Goal: Check status: Check status

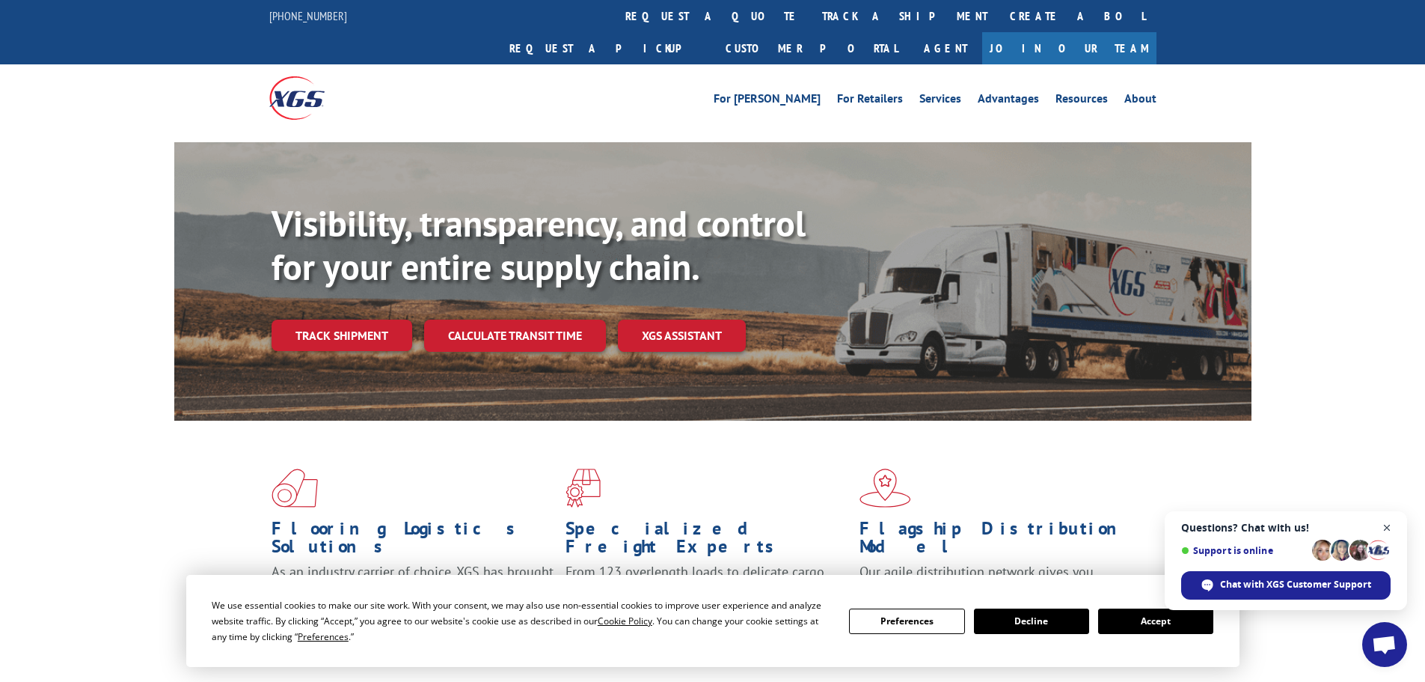
click at [1387, 523] on span "Close chat" at bounding box center [1387, 528] width 19 height 19
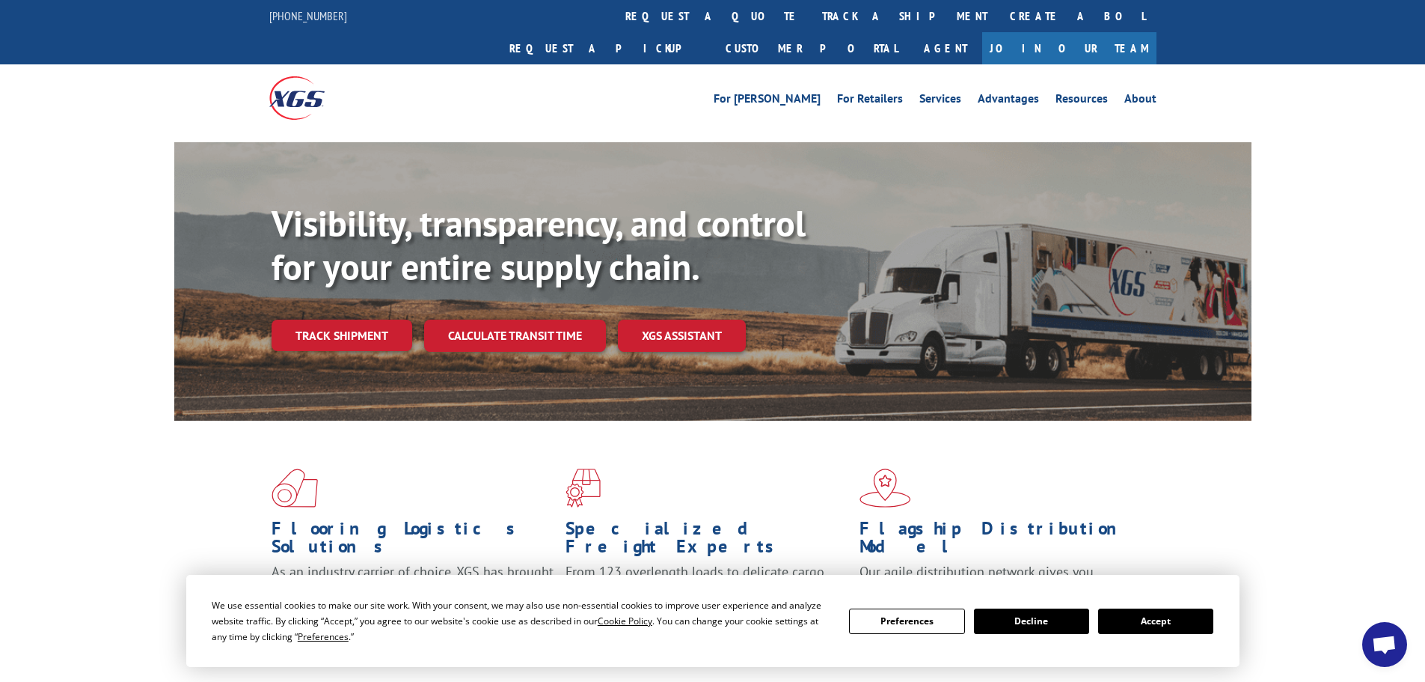
drag, startPoint x: 1165, startPoint y: 628, endPoint x: 1143, endPoint y: 626, distance: 22.5
click at [1164, 627] on button "Accept" at bounding box center [1155, 620] width 115 height 25
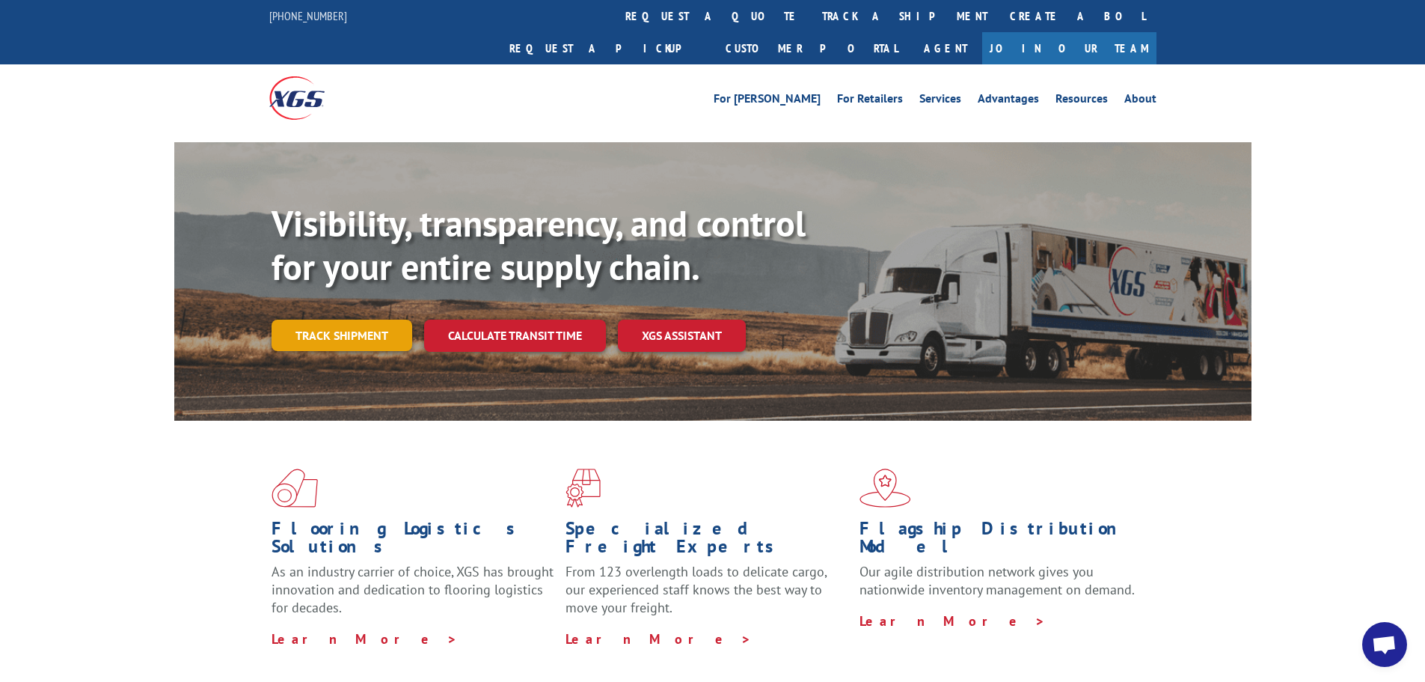
click at [351, 320] on link "Track shipment" at bounding box center [342, 335] width 141 height 31
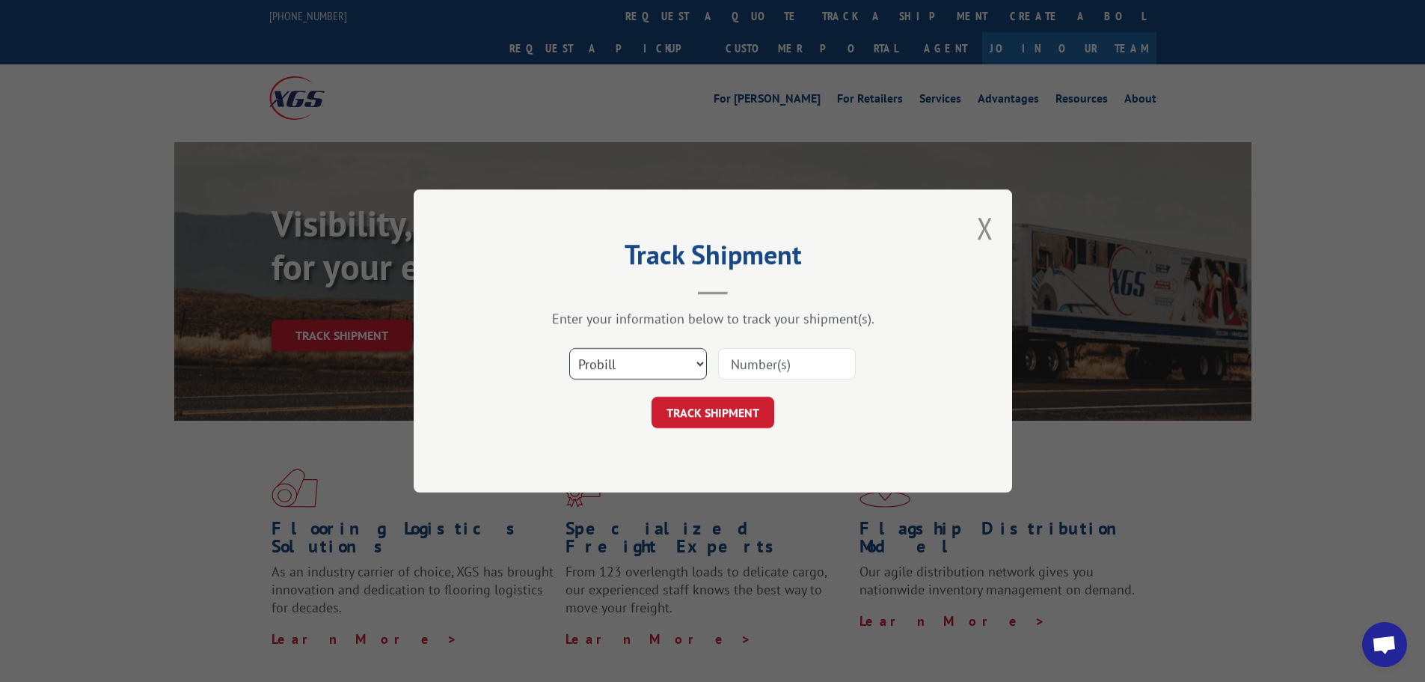
click at [699, 365] on select "Select category... Probill BOL PO" at bounding box center [638, 363] width 138 height 31
select select "bol"
click at [569, 348] on select "Select category... Probill BOL PO" at bounding box center [638, 363] width 138 height 31
click at [747, 359] on input at bounding box center [787, 363] width 138 height 31
paste input "15340332"
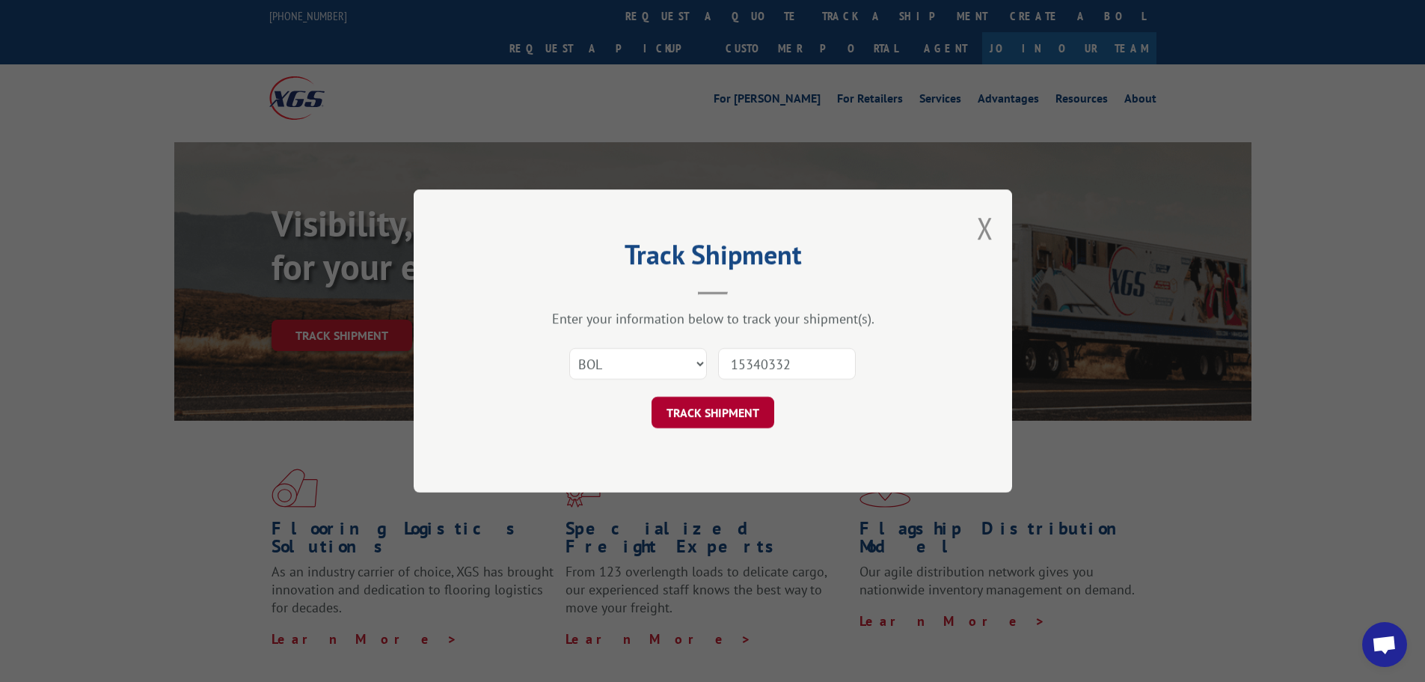
type input "15340332"
click at [709, 419] on button "TRACK SHIPMENT" at bounding box center [713, 412] width 123 height 31
